Goal: Information Seeking & Learning: Check status

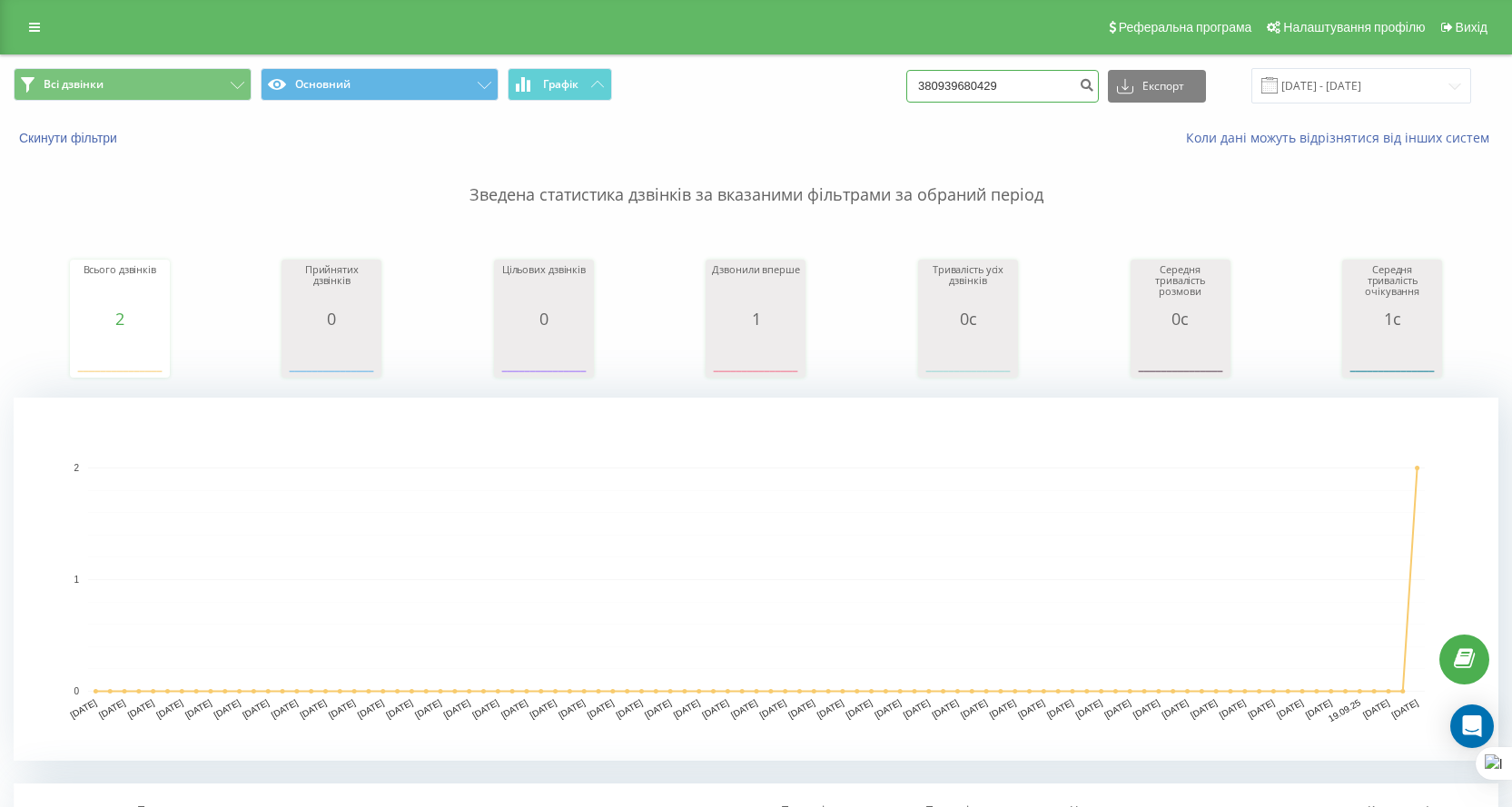
click at [1044, 88] on input "380939680429" at bounding box center [1002, 86] width 193 height 32
paste input "80657780"
type input "380980657780"
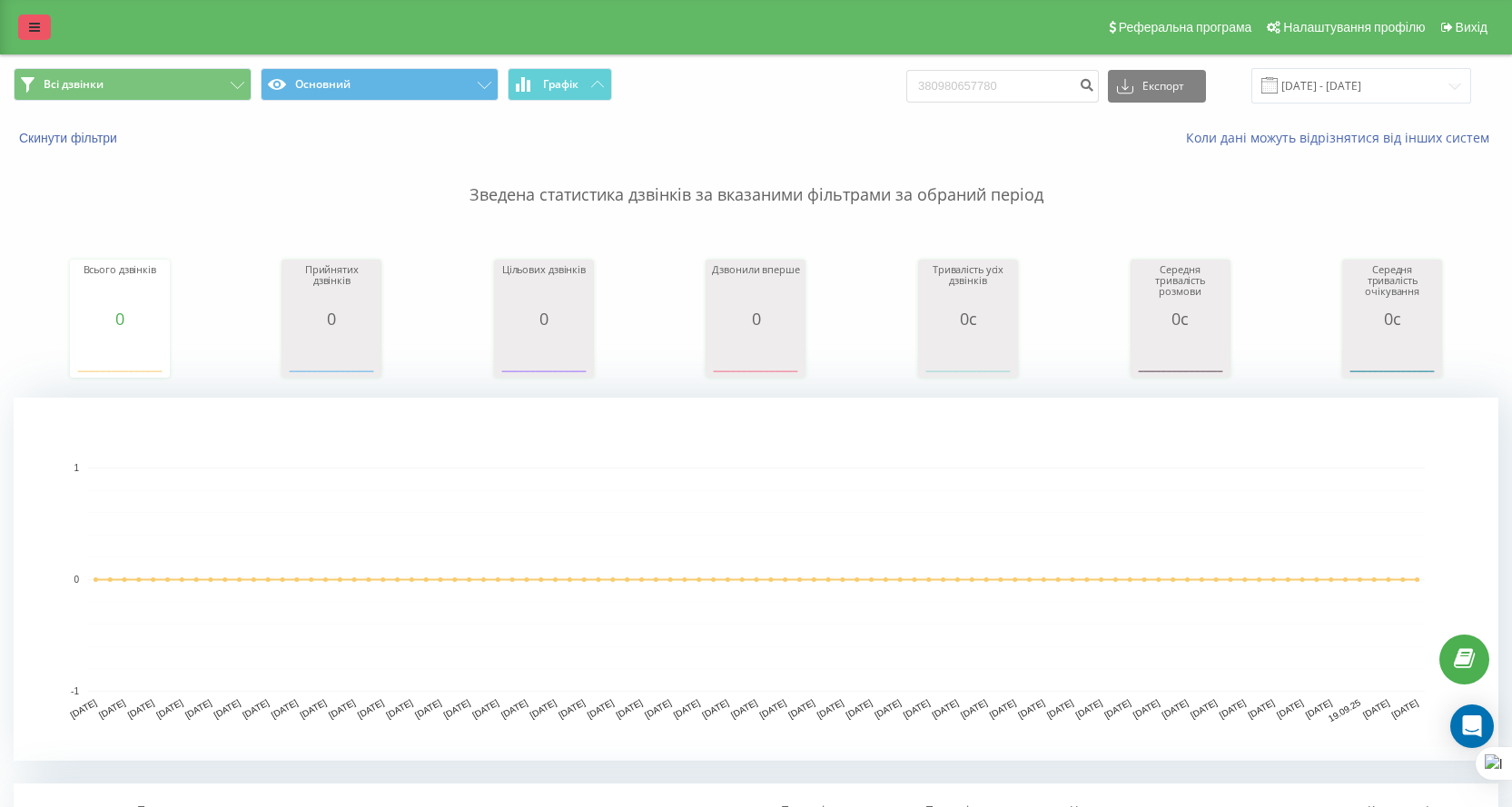
click at [29, 27] on icon at bounding box center [34, 27] width 10 height 12
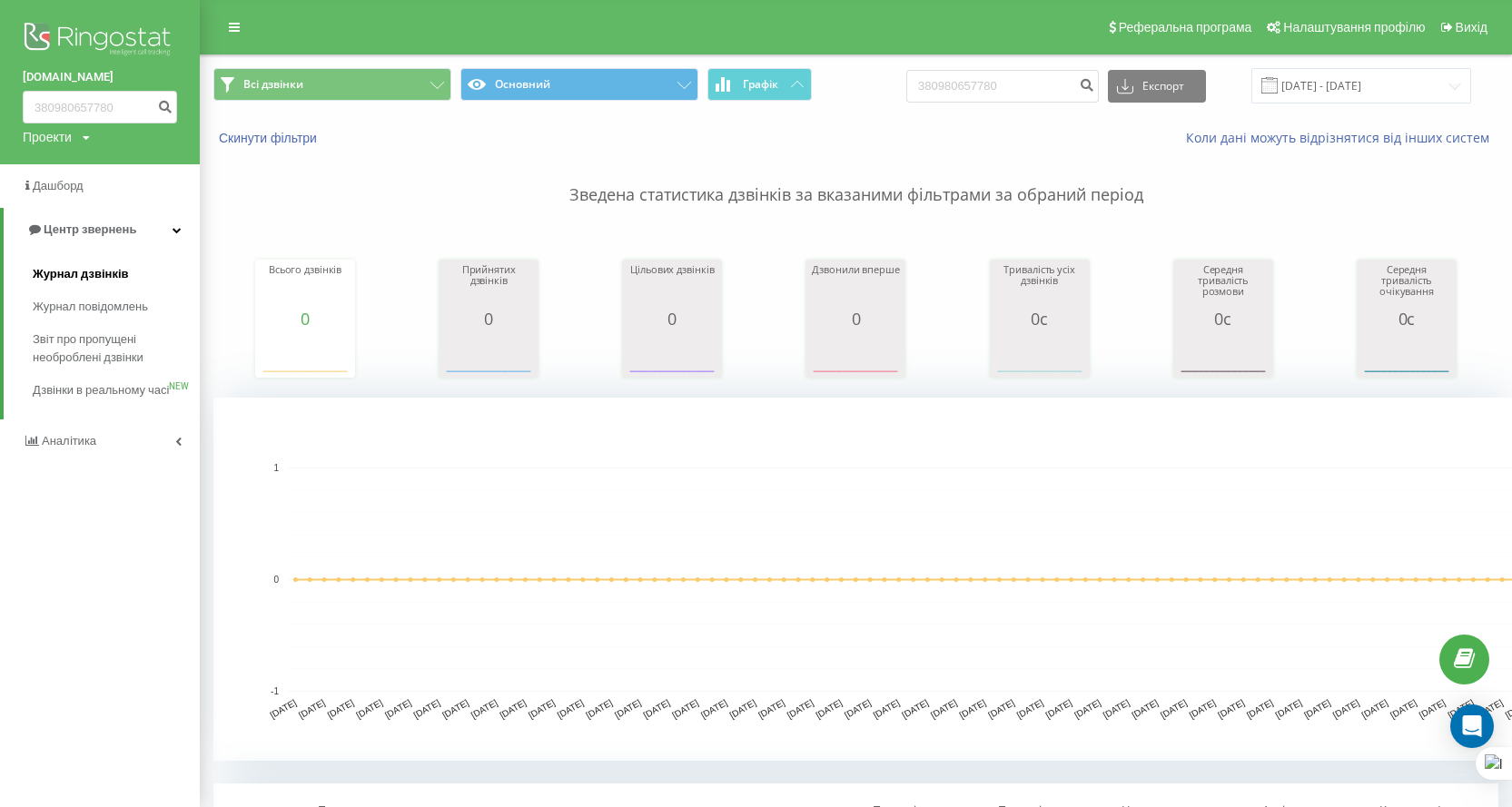
click at [93, 278] on span "Журнал дзвінків" at bounding box center [80, 273] width 96 height 18
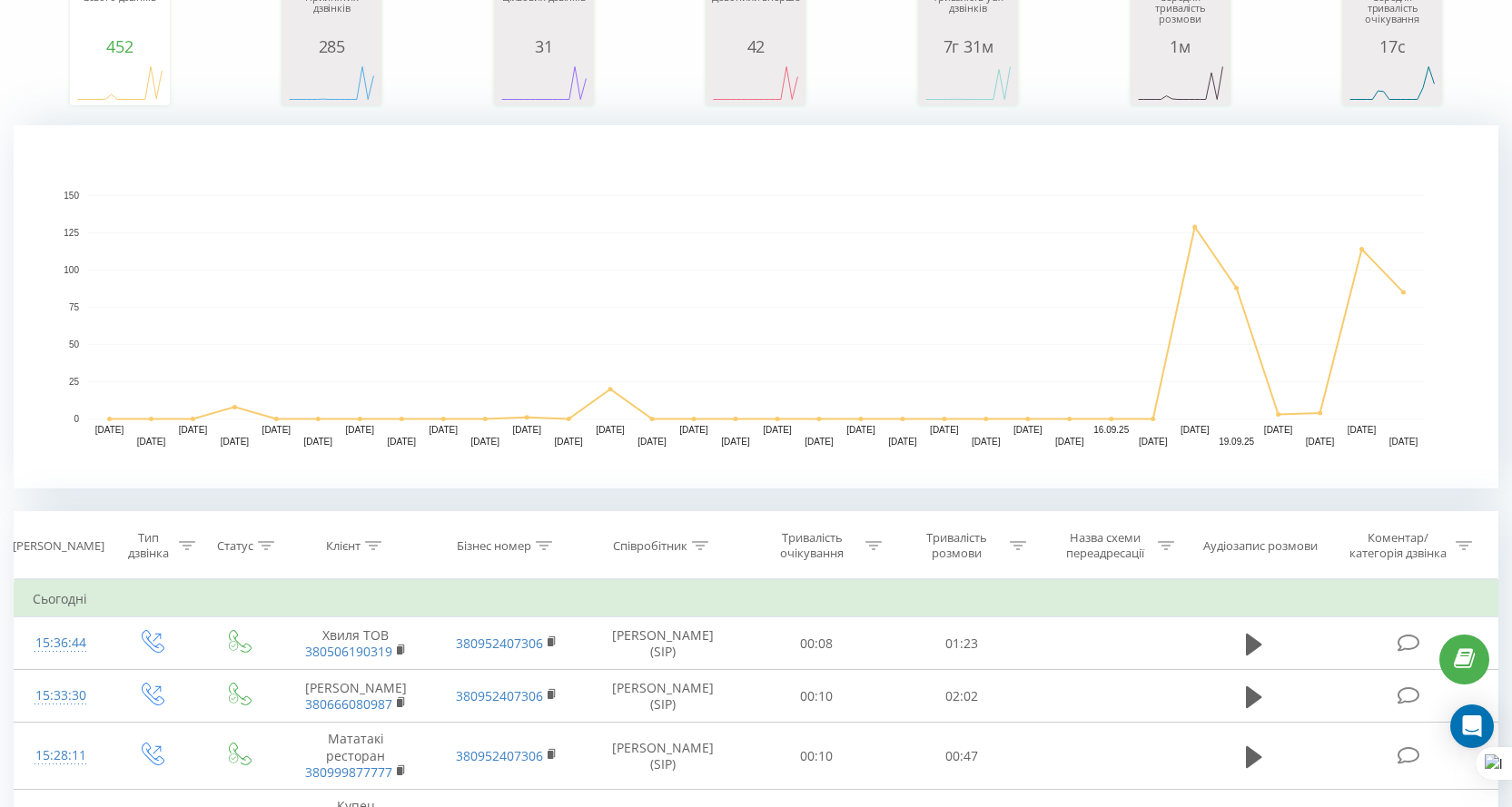
scroll to position [545, 0]
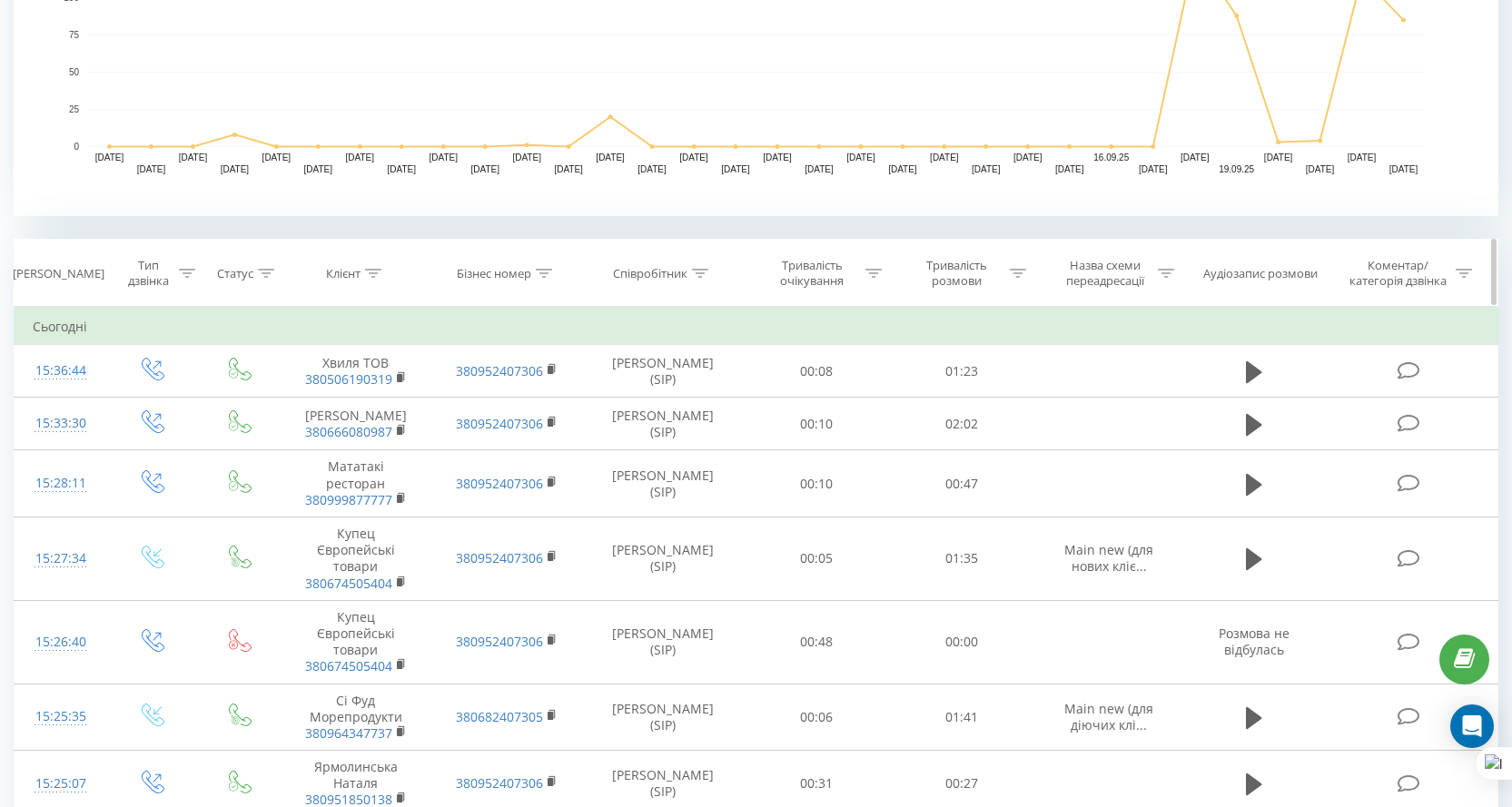
click at [646, 281] on th "Співробітник" at bounding box center [663, 272] width 162 height 67
click at [659, 270] on div "Співробітник" at bounding box center [650, 273] width 74 height 15
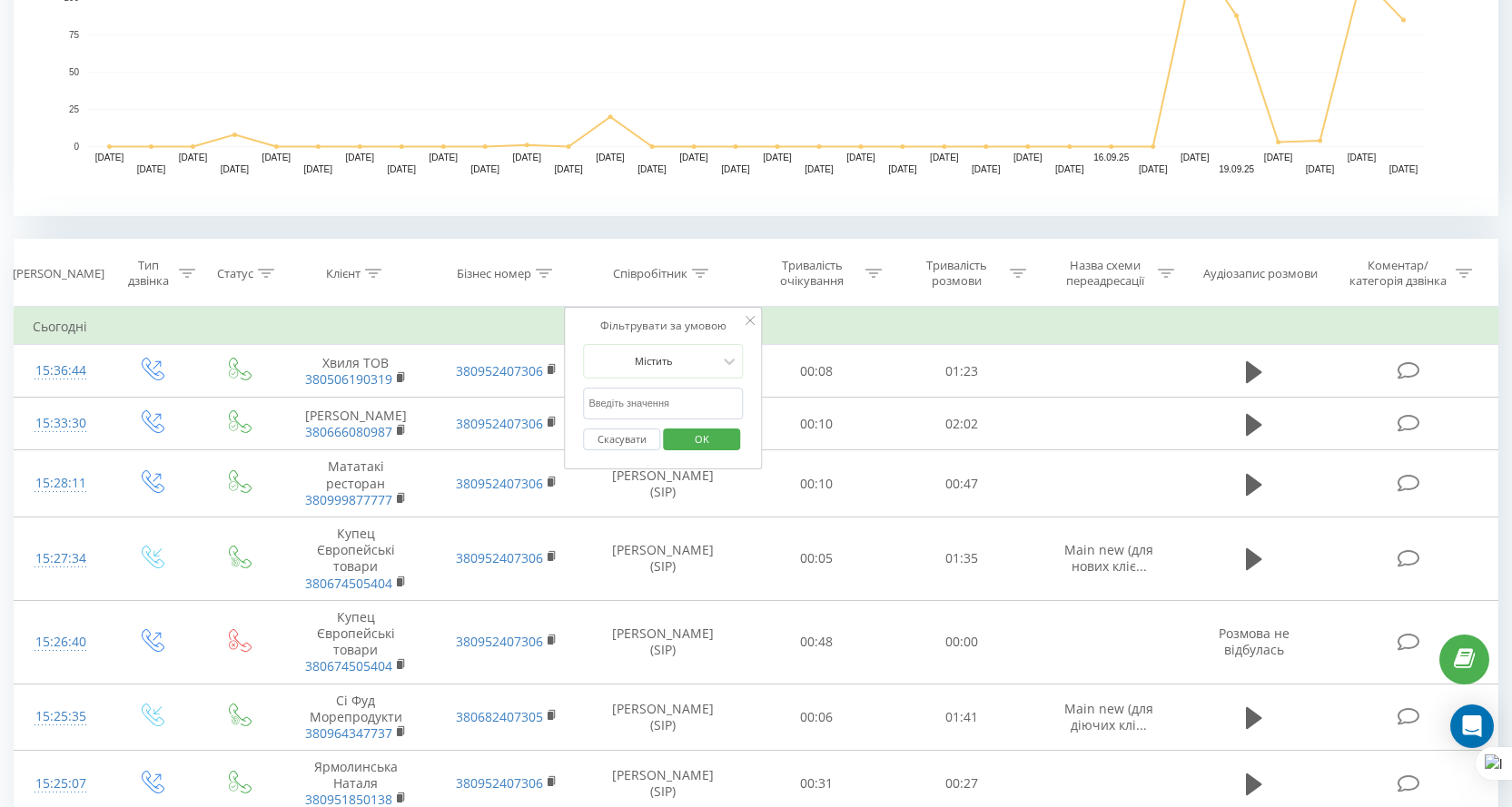
click at [671, 404] on input "text" at bounding box center [663, 403] width 160 height 31
type input "козак"
click at [691, 440] on span "OK" at bounding box center [702, 439] width 51 height 28
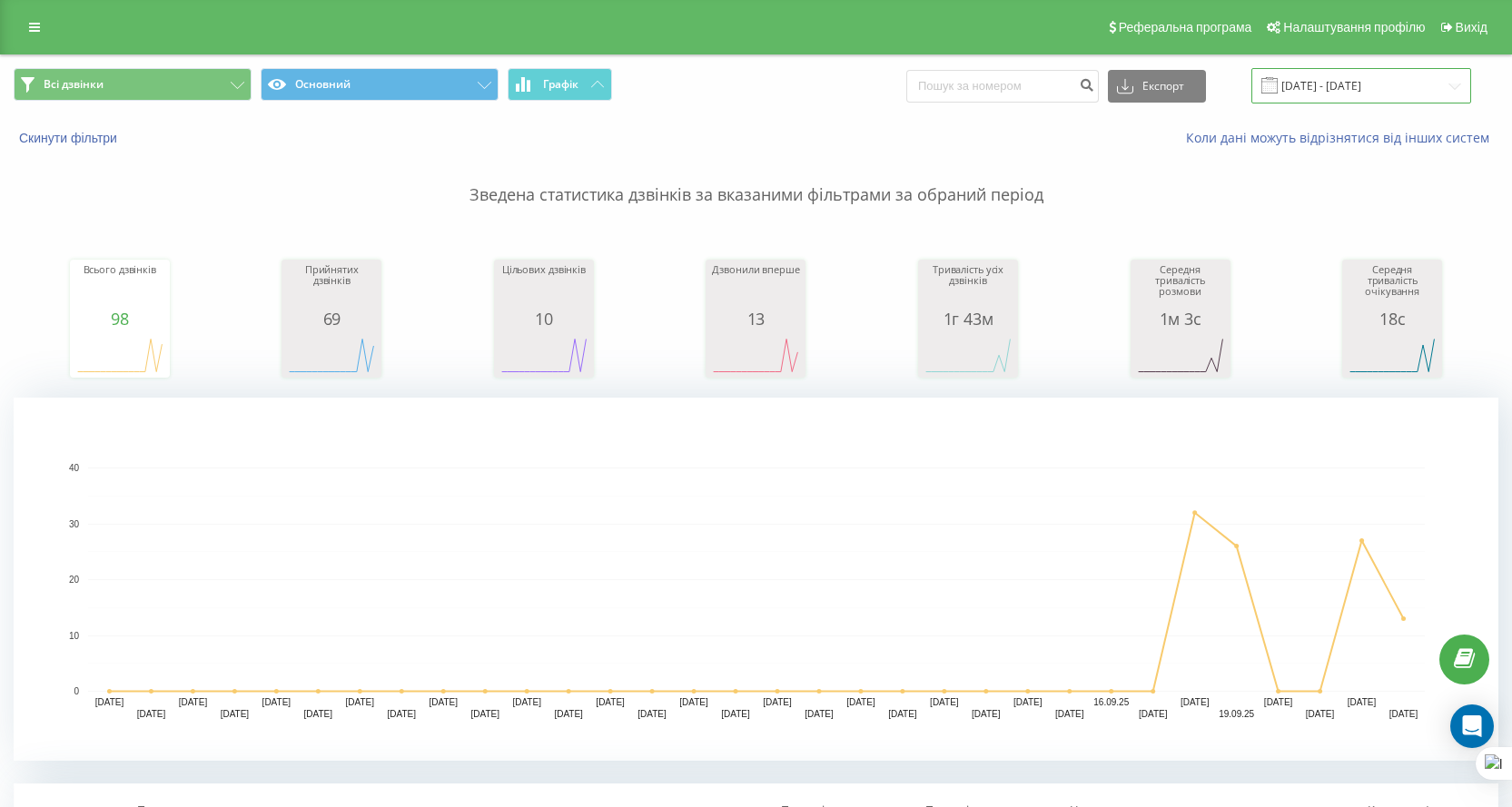
click at [1413, 75] on input "23.08.2025 - 23.09.2025" at bounding box center [1360, 85] width 219 height 35
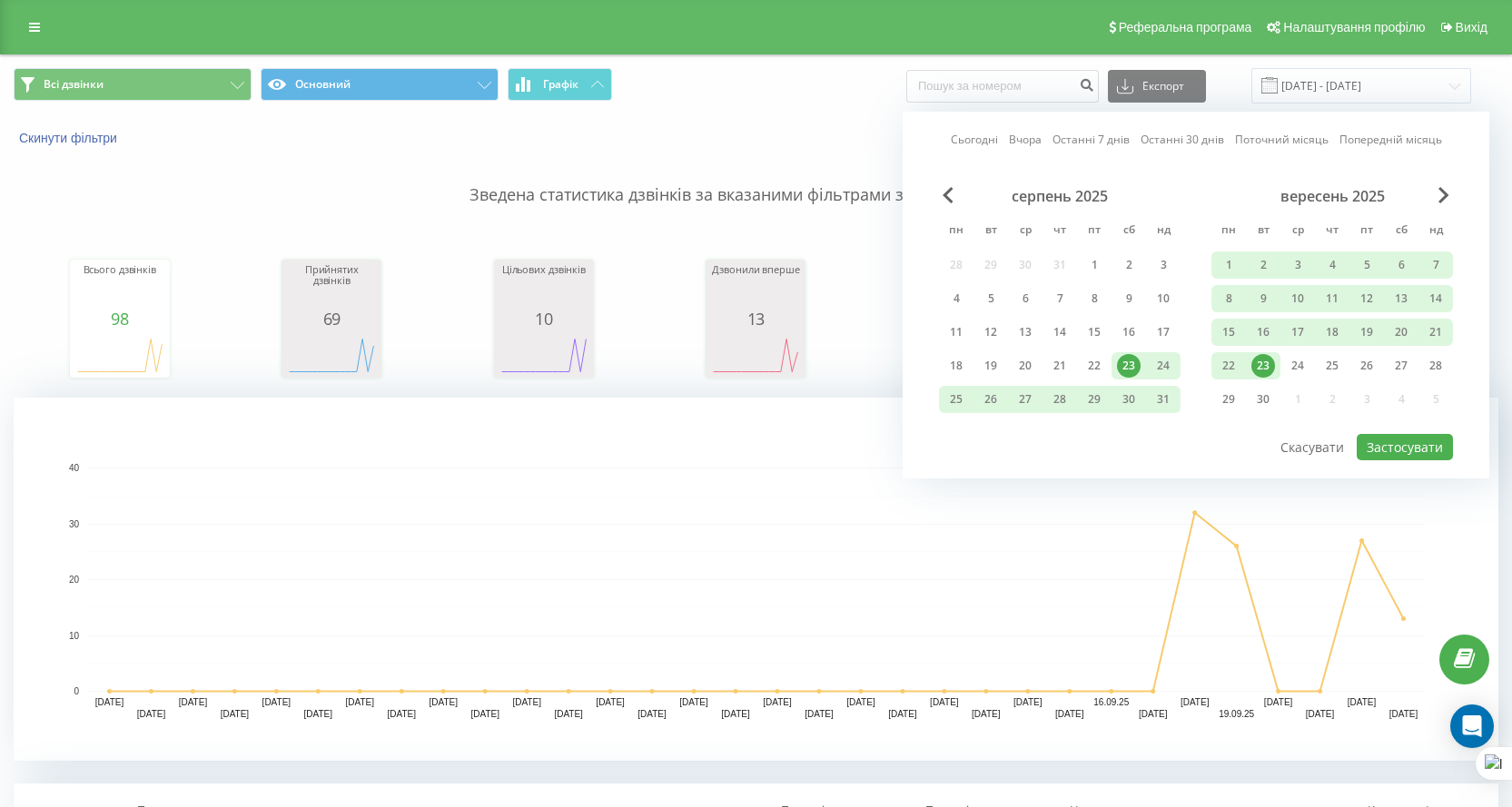
click at [1266, 366] on div "23" at bounding box center [1262, 366] width 24 height 24
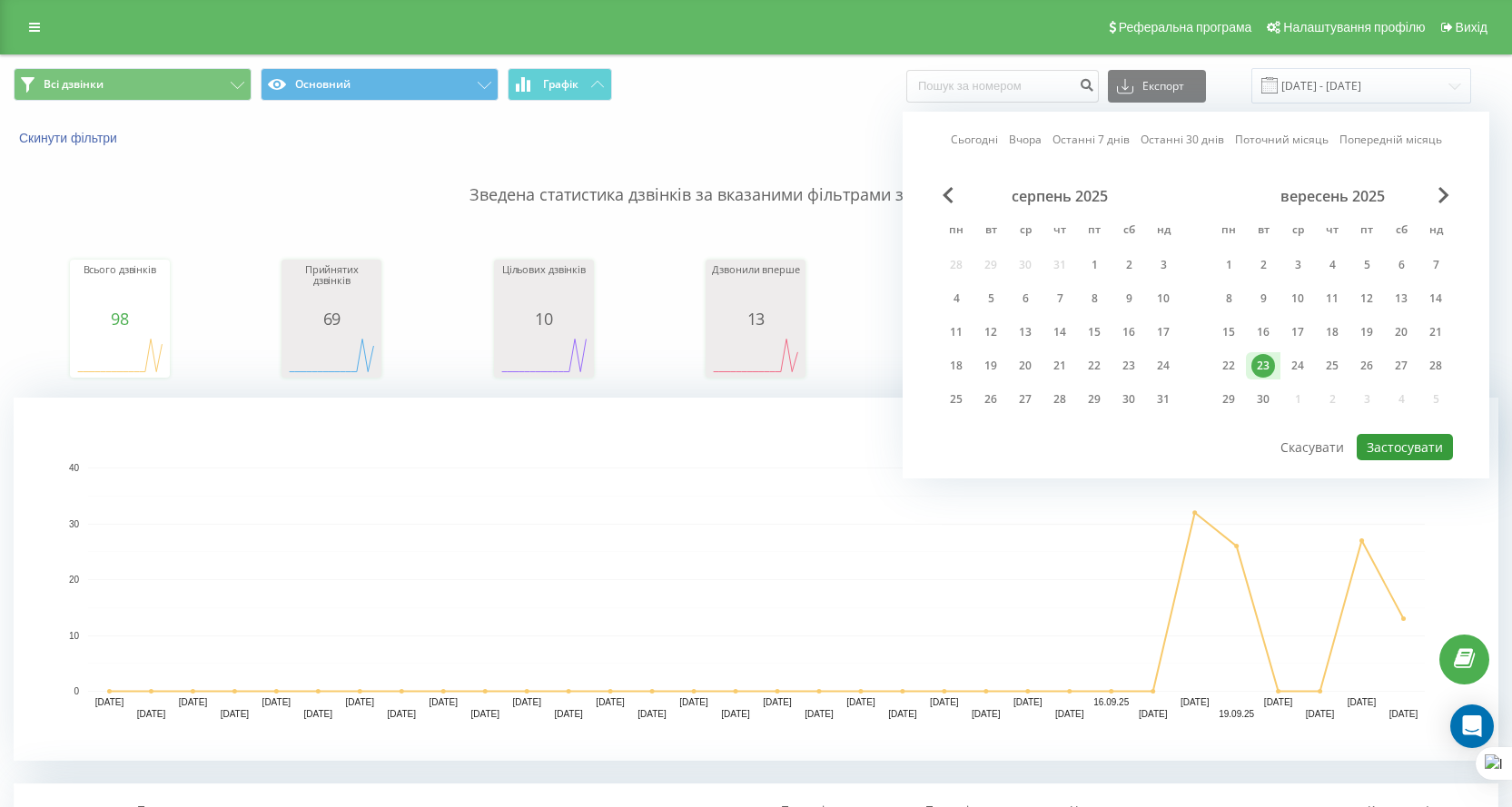
click at [1385, 441] on button "Застосувати" at bounding box center [1404, 447] width 96 height 27
type input "23.09.2025 - 23.09.2025"
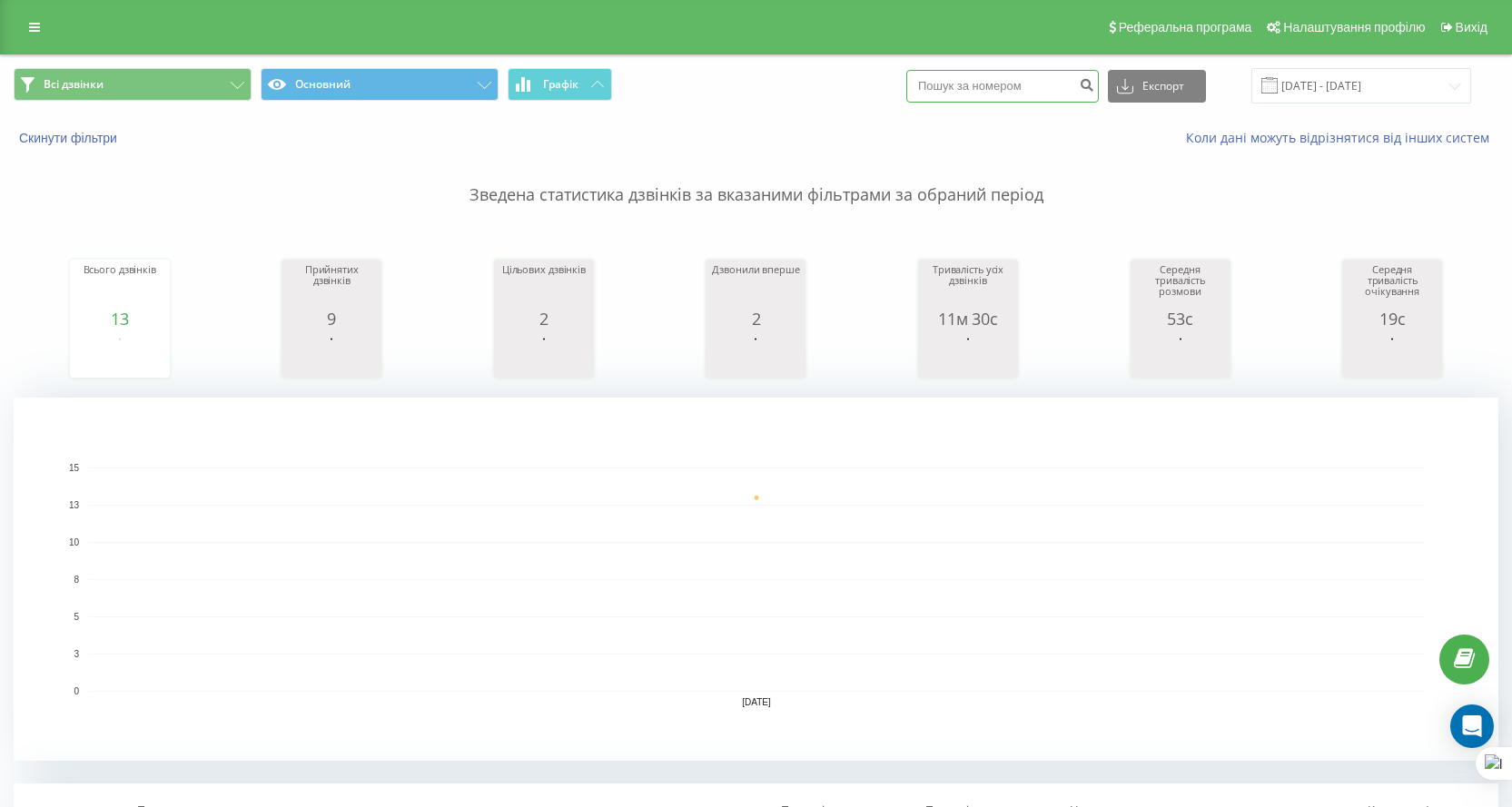
click at [1007, 99] on input at bounding box center [1002, 86] width 193 height 32
paste input "380975179527"
type input "380975179527"
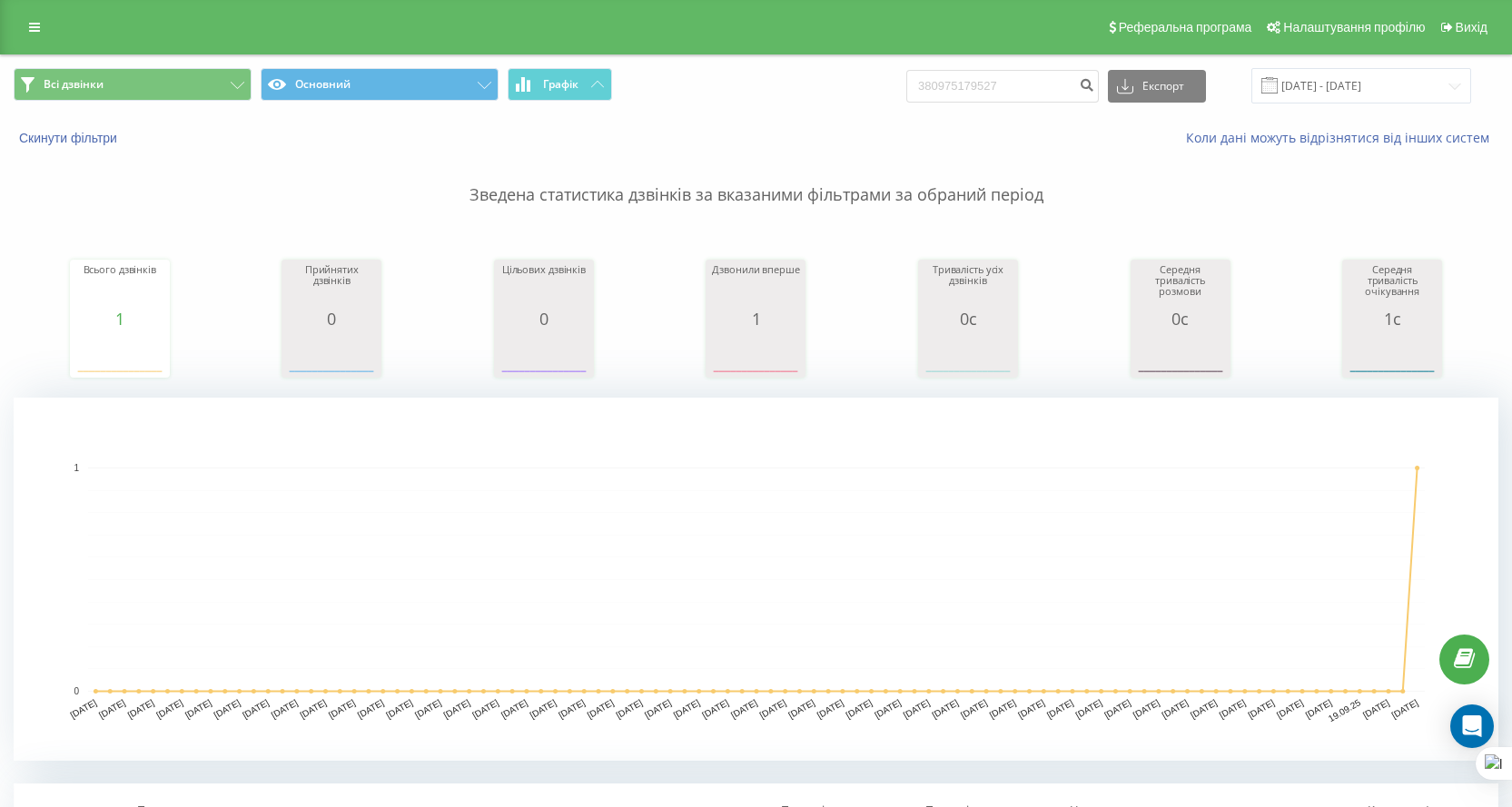
click at [32, 42] on div "Реферальна програма Налаштування профілю Вихід" at bounding box center [756, 27] width 1512 height 54
click at [34, 33] on link at bounding box center [34, 27] width 32 height 26
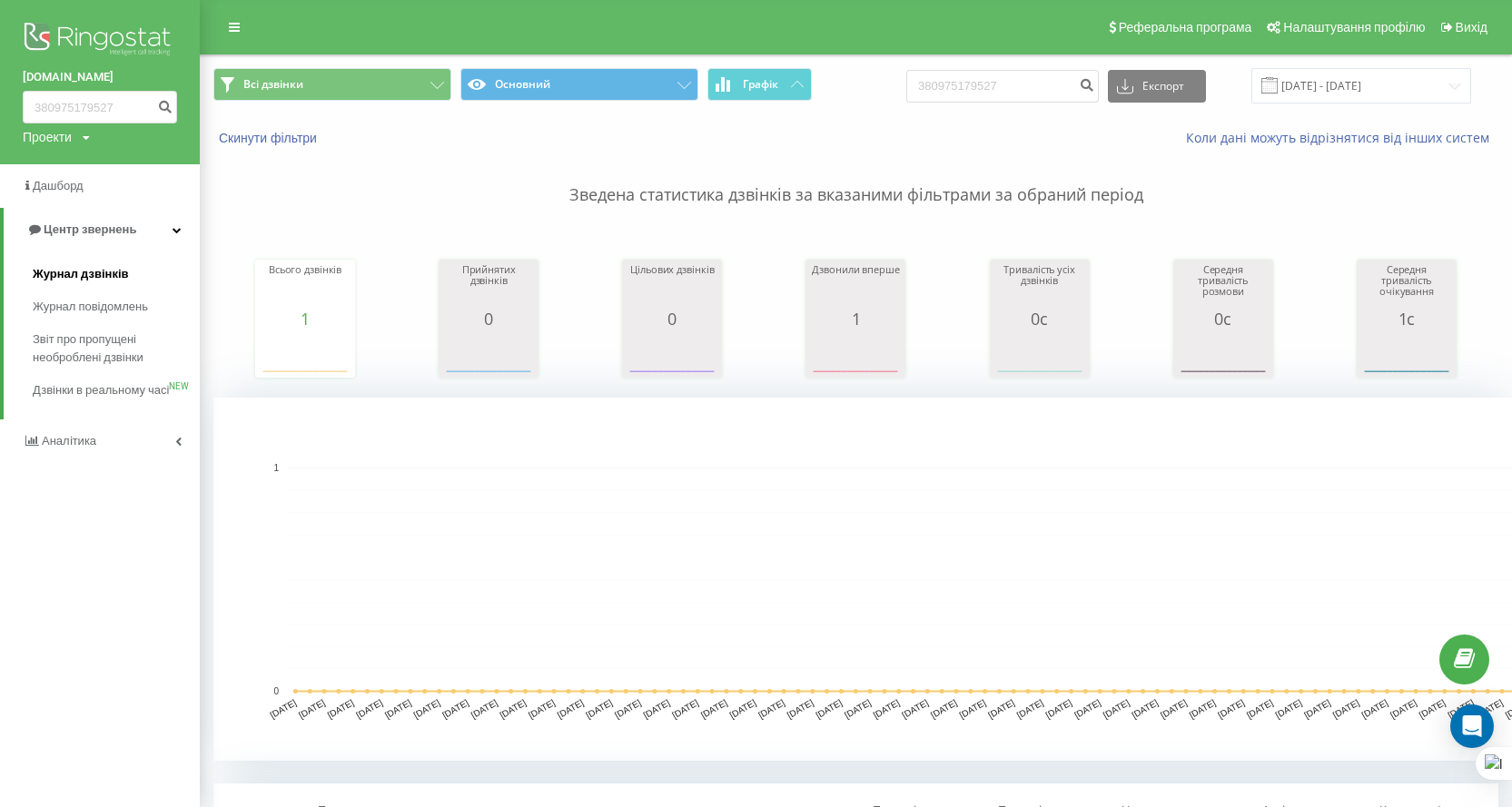
click at [85, 274] on span "Журнал дзвінків" at bounding box center [80, 273] width 96 height 18
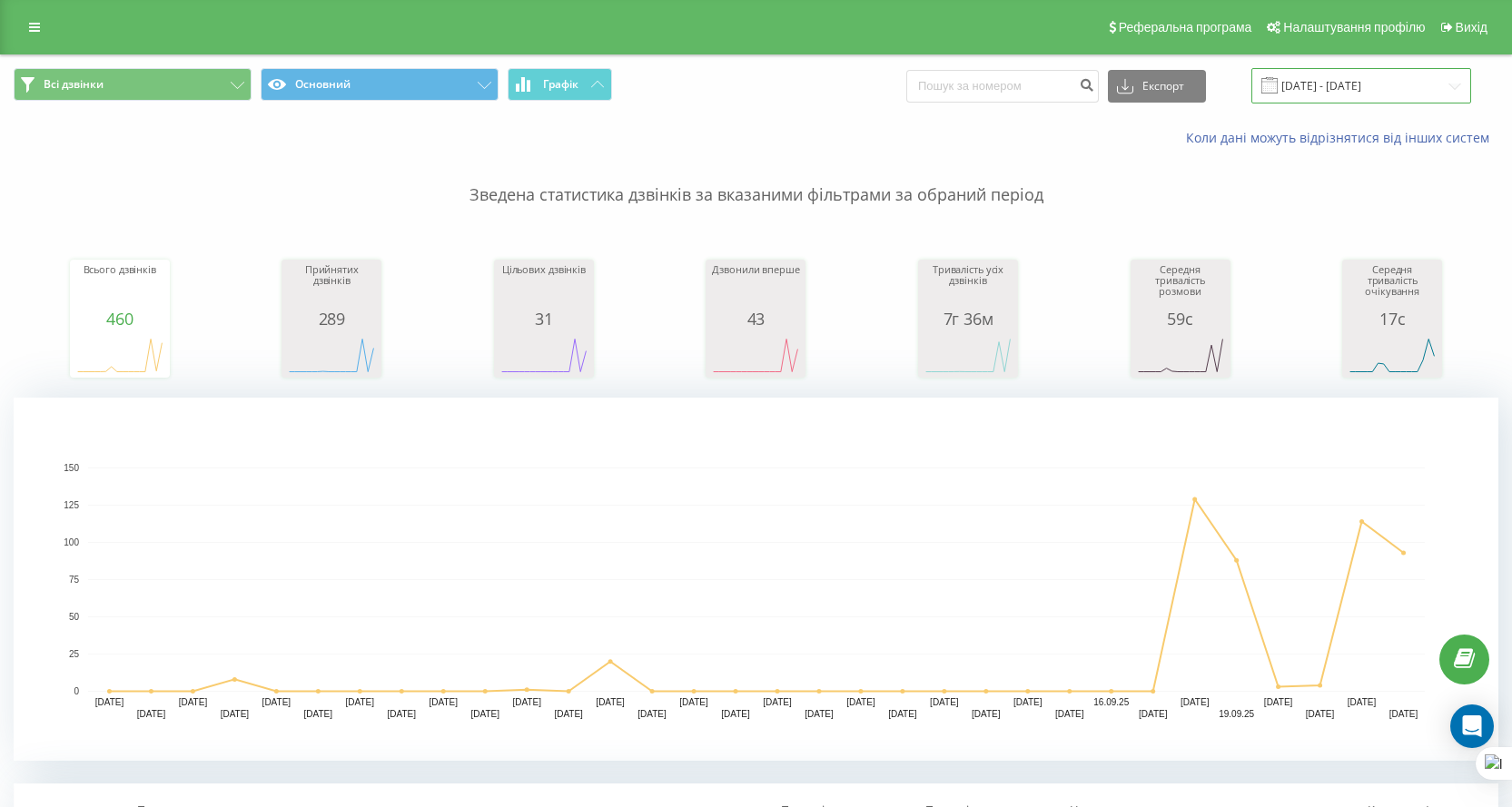
click at [1353, 93] on input "[DATE] - [DATE]" at bounding box center [1360, 85] width 219 height 35
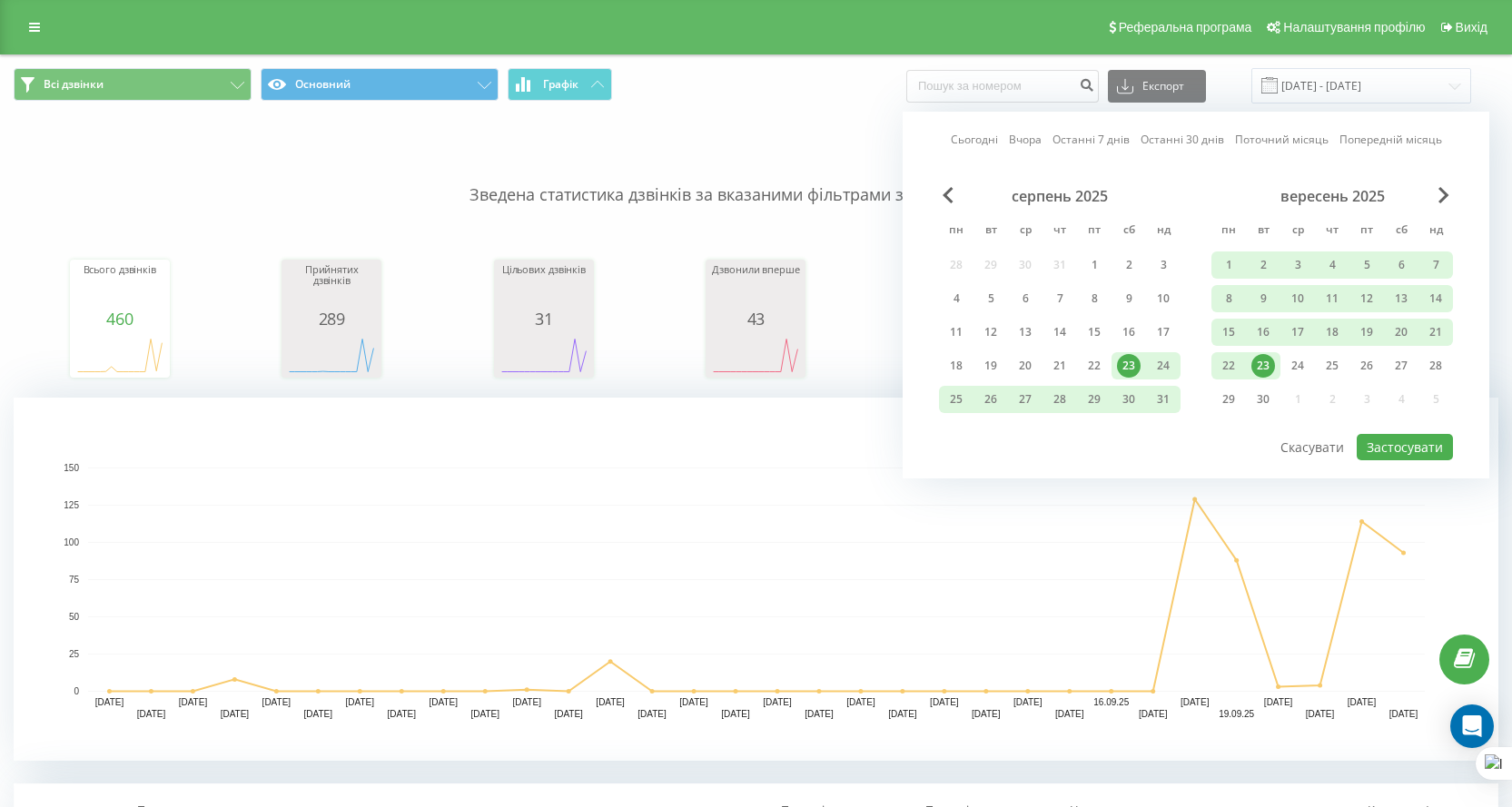
click at [1255, 362] on div "23" at bounding box center [1262, 366] width 24 height 24
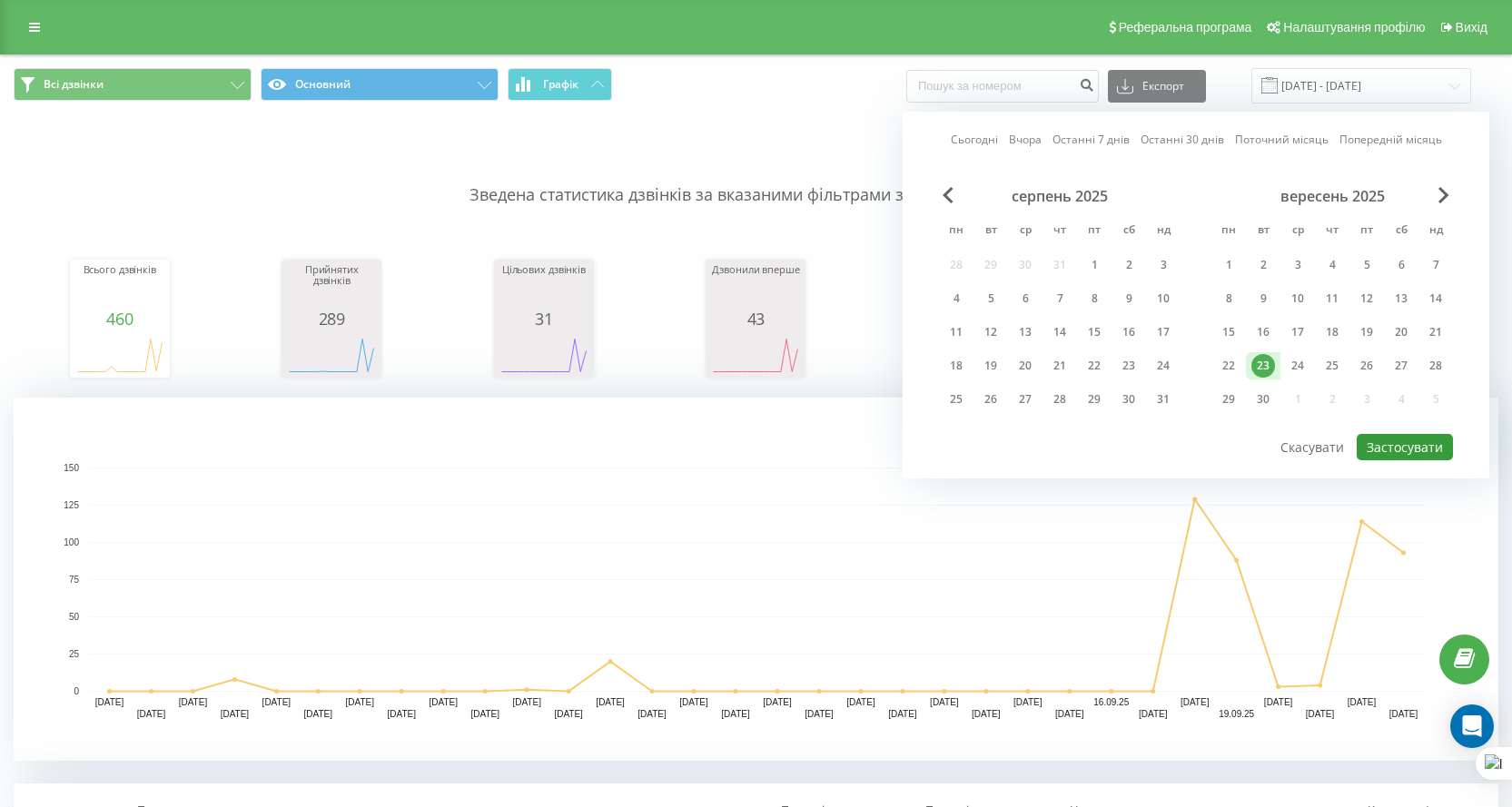
click at [1443, 450] on button "Застосувати" at bounding box center [1404, 447] width 96 height 27
type input "23.09.2025 - 23.09.2025"
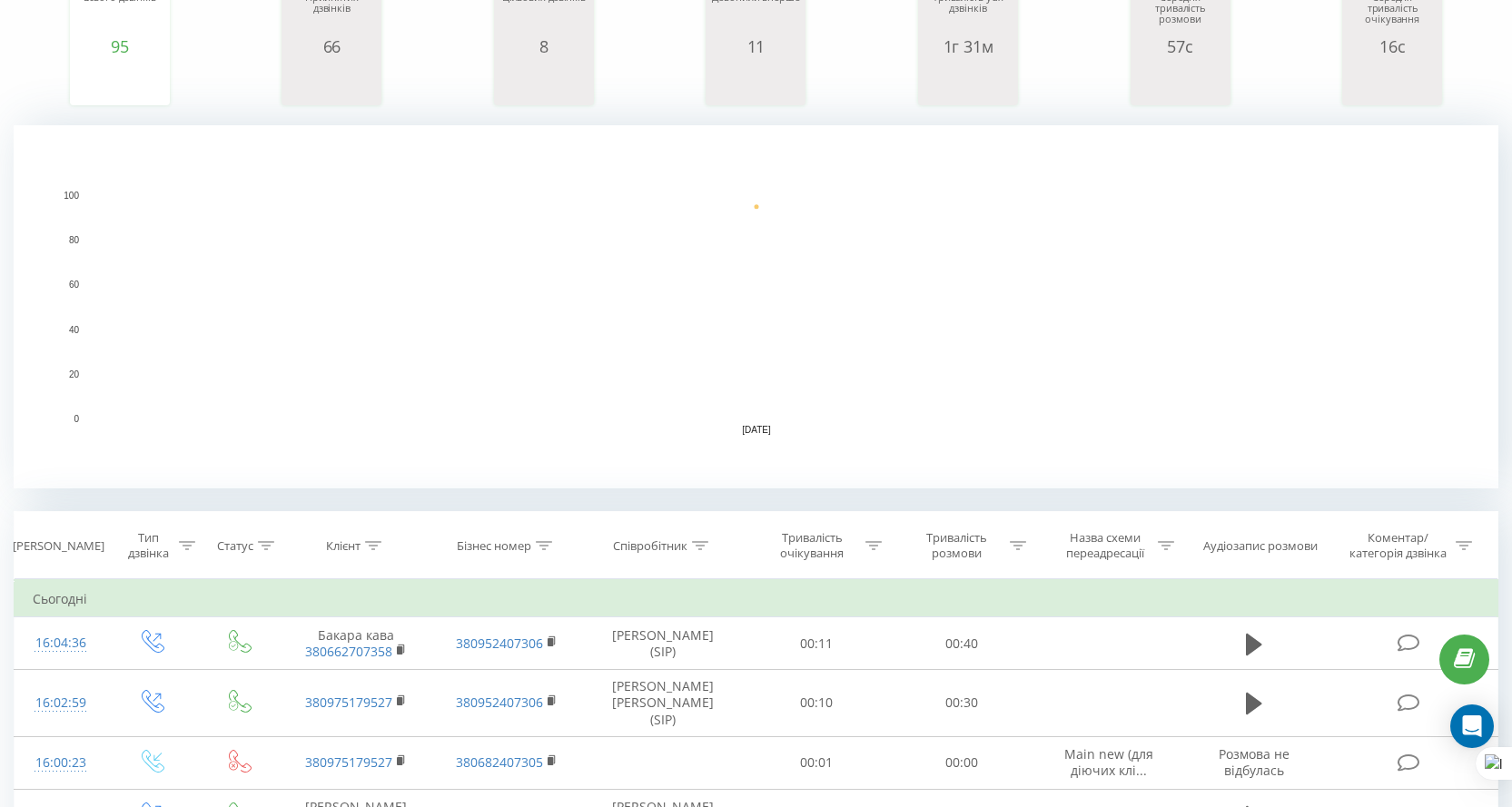
scroll to position [363, 0]
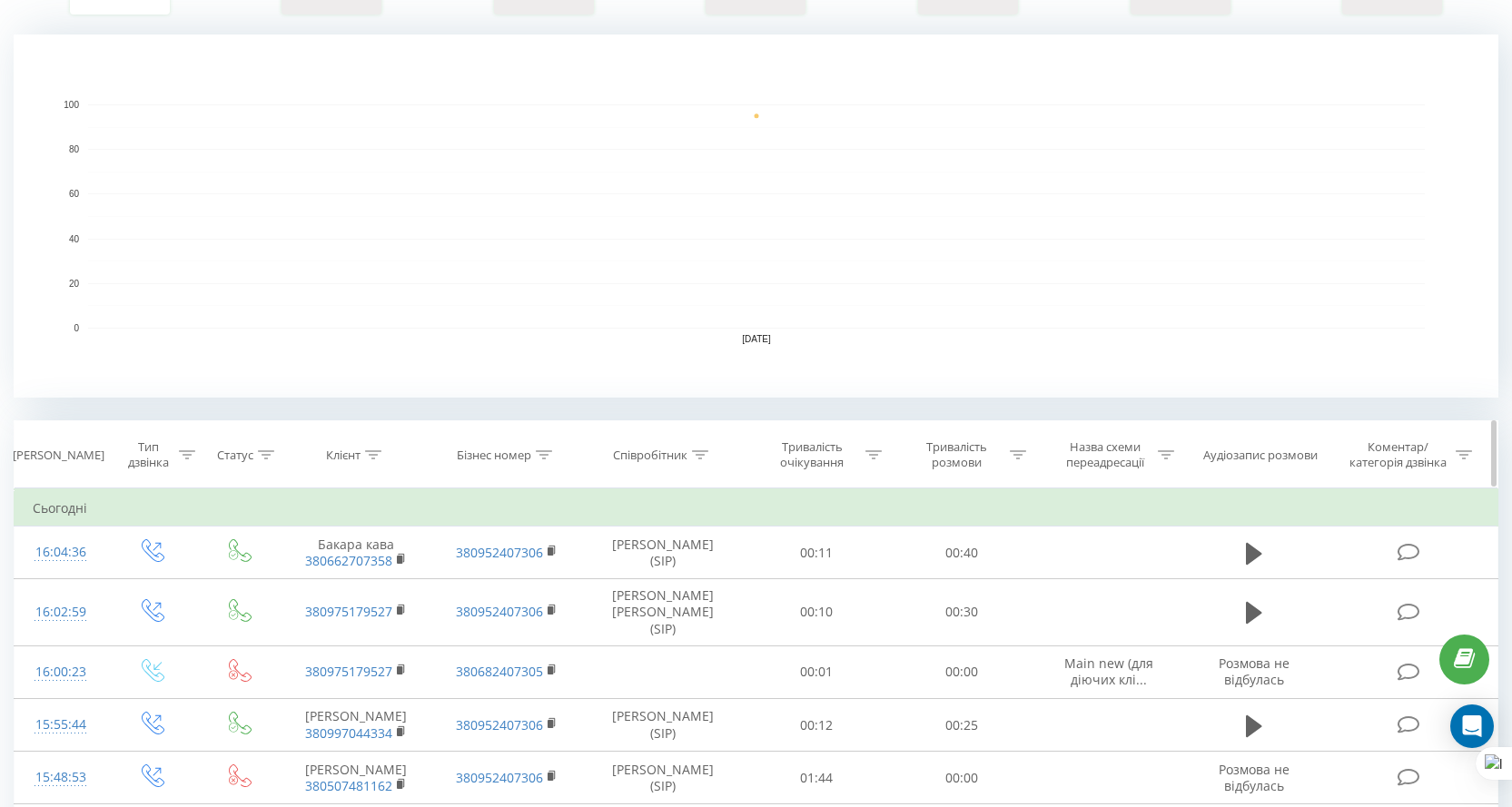
click at [653, 430] on th "Співробітник" at bounding box center [663, 455] width 162 height 67
click at [658, 450] on div "Співробітник" at bounding box center [650, 455] width 74 height 15
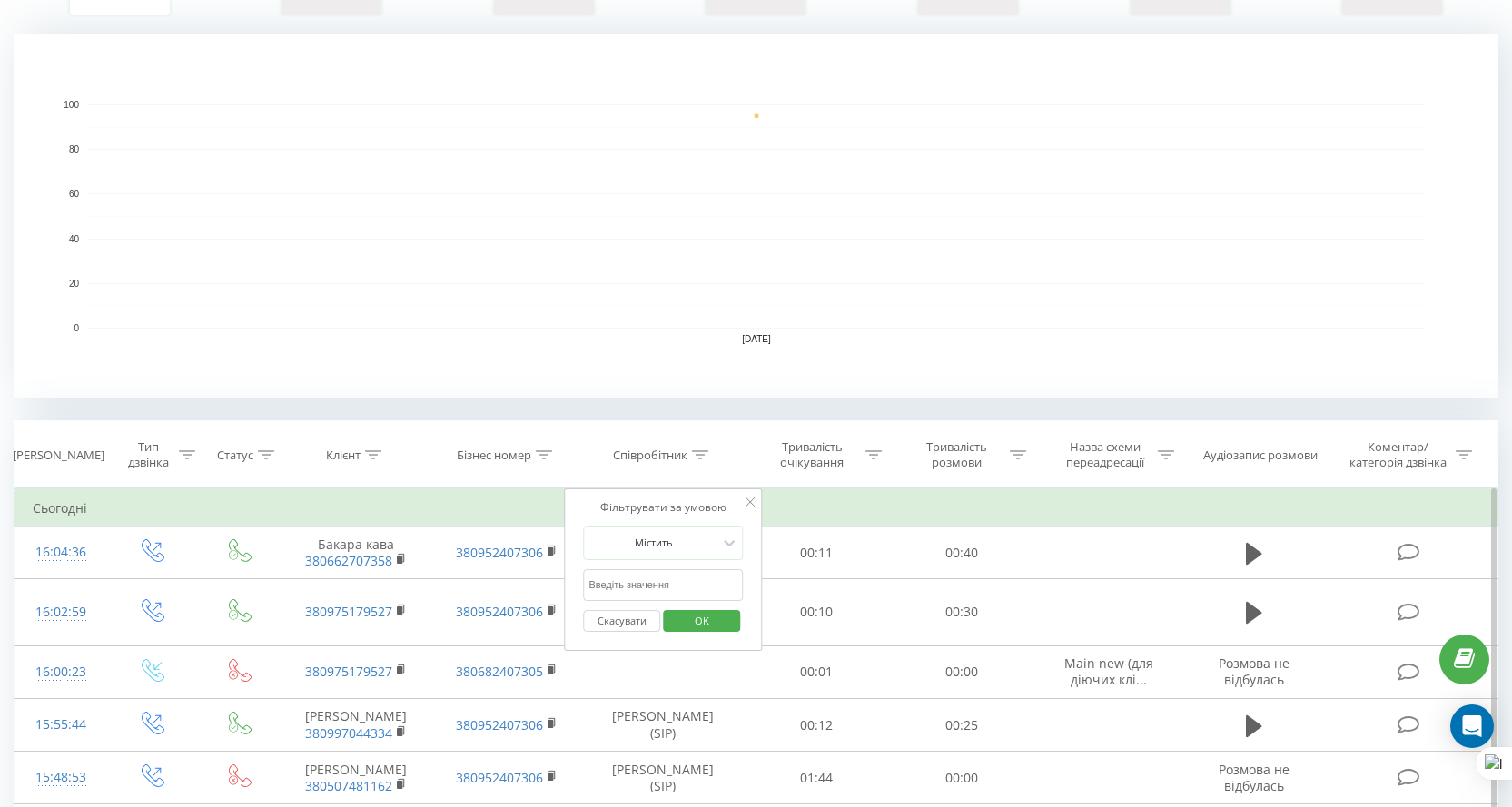
click at [663, 580] on input "text" at bounding box center [663, 584] width 160 height 31
type input "козак"
click at [699, 628] on span "OK" at bounding box center [702, 621] width 51 height 28
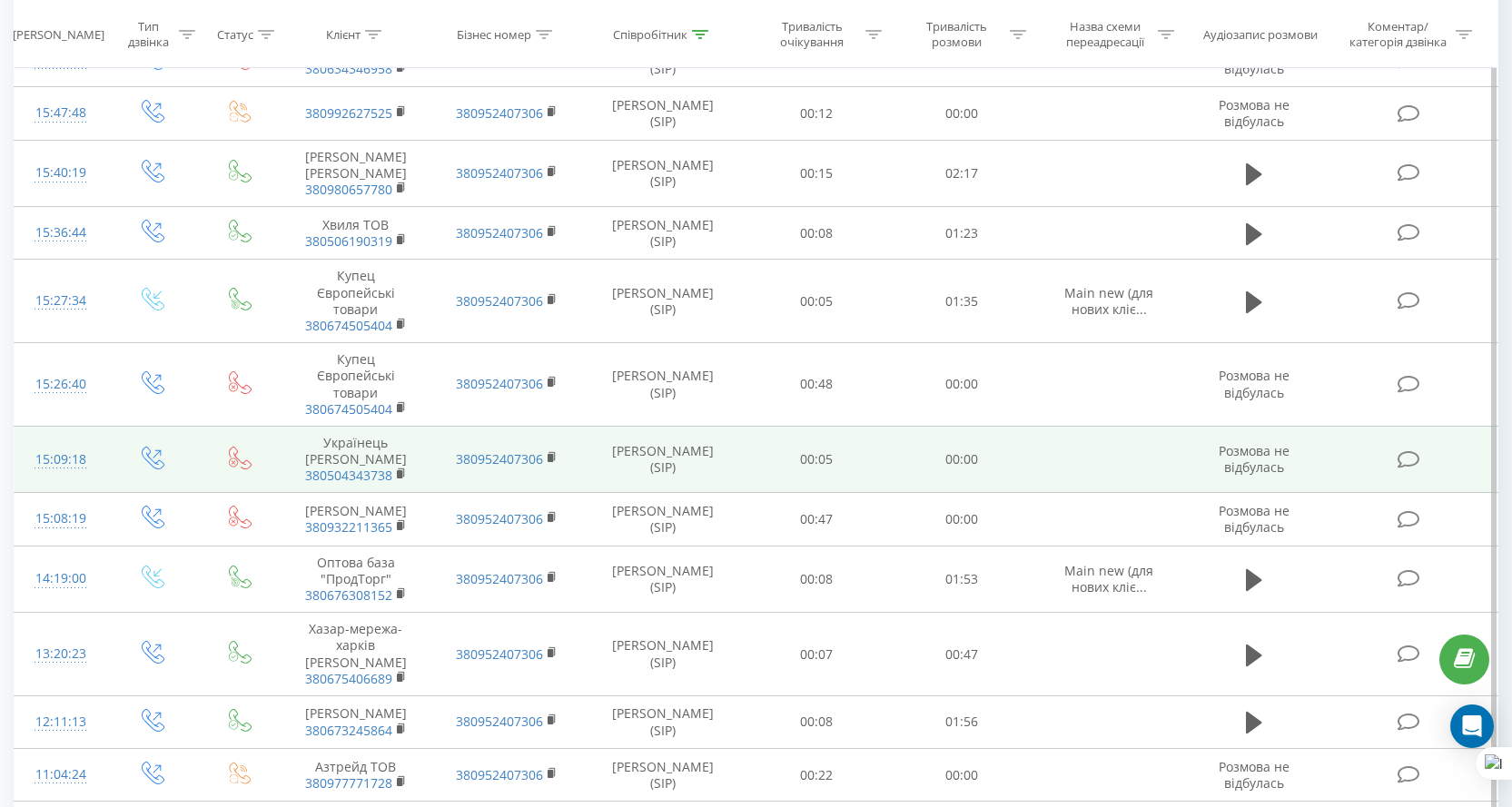
scroll to position [1089, 0]
